Goal: Transaction & Acquisition: Purchase product/service

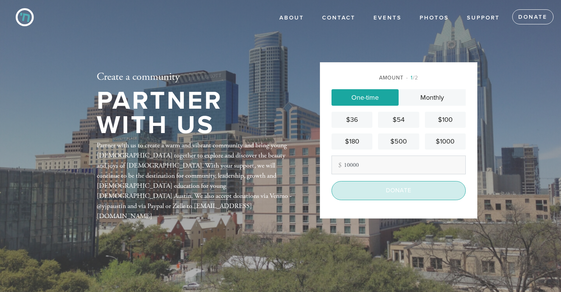
type input "10000"
click at [417, 193] on input "Donate" at bounding box center [399, 190] width 134 height 19
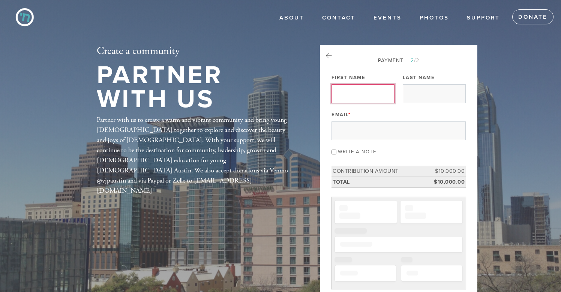
click at [375, 98] on input "First Name" at bounding box center [363, 93] width 63 height 19
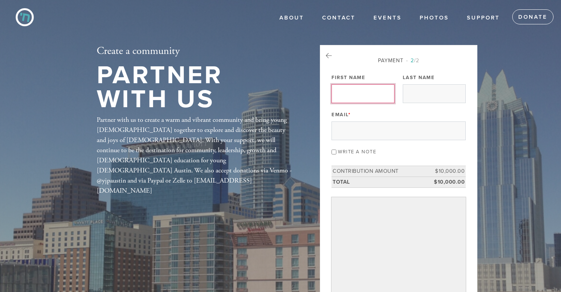
type input "Josef"
type input "Loeffler"
type input "josef.loeffler@gmail.com"
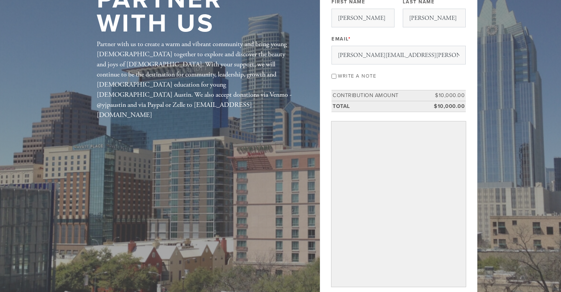
scroll to position [84, 0]
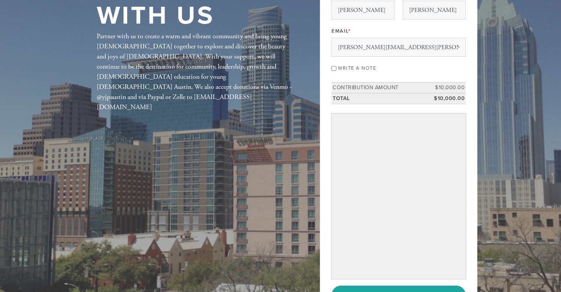
click at [334, 66] on div "Write a note" at bounding box center [399, 68] width 134 height 10
click at [334, 68] on input "Write a note" at bounding box center [334, 68] width 5 height 5
checkbox input "true"
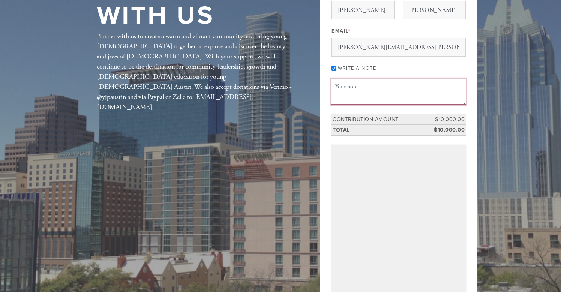
click at [357, 86] on textarea "Message or dedication" at bounding box center [399, 92] width 134 height 26
type textarea "In Memory of Frank Loeffler Z''L, Efraim Ben Yosef, May his Neshama have an Ali…"
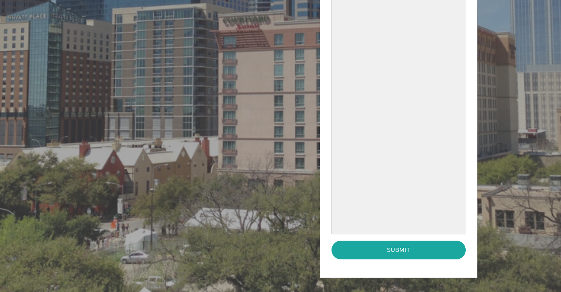
scroll to position [276, 0]
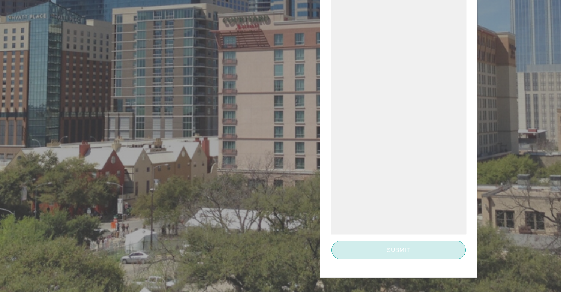
click at [401, 246] on input "Submit" at bounding box center [399, 250] width 134 height 19
